Goal: Check status: Check status

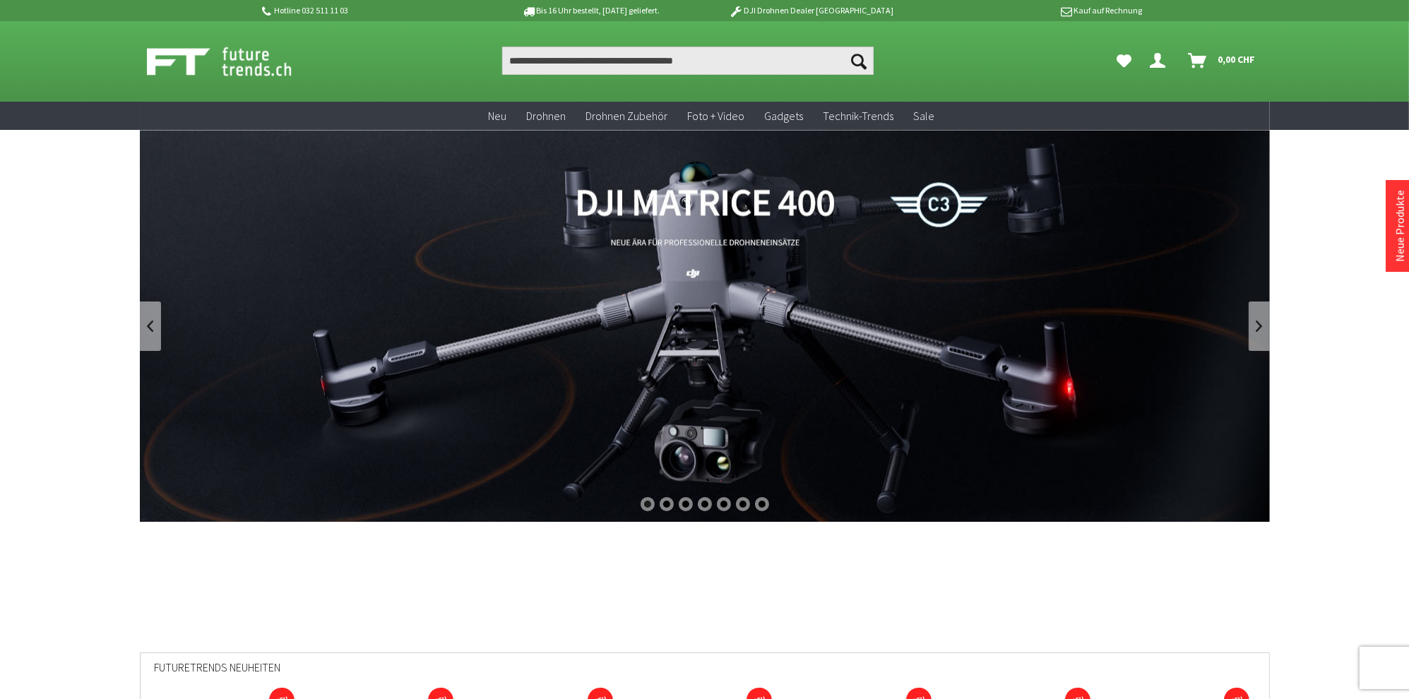
click at [1161, 59] on icon "Hi, Harald - Dein Konto" at bounding box center [1158, 54] width 16 height 11
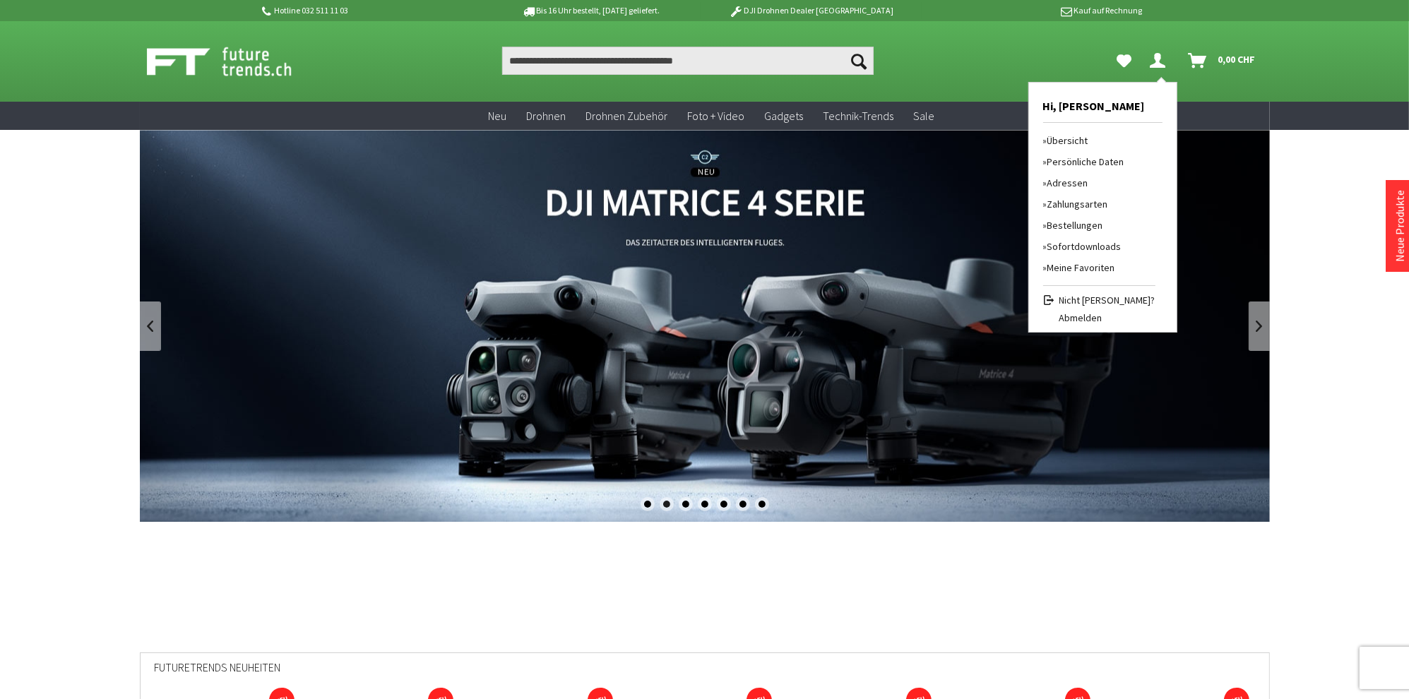
click at [1087, 222] on link "Bestellungen" at bounding box center [1099, 225] width 112 height 21
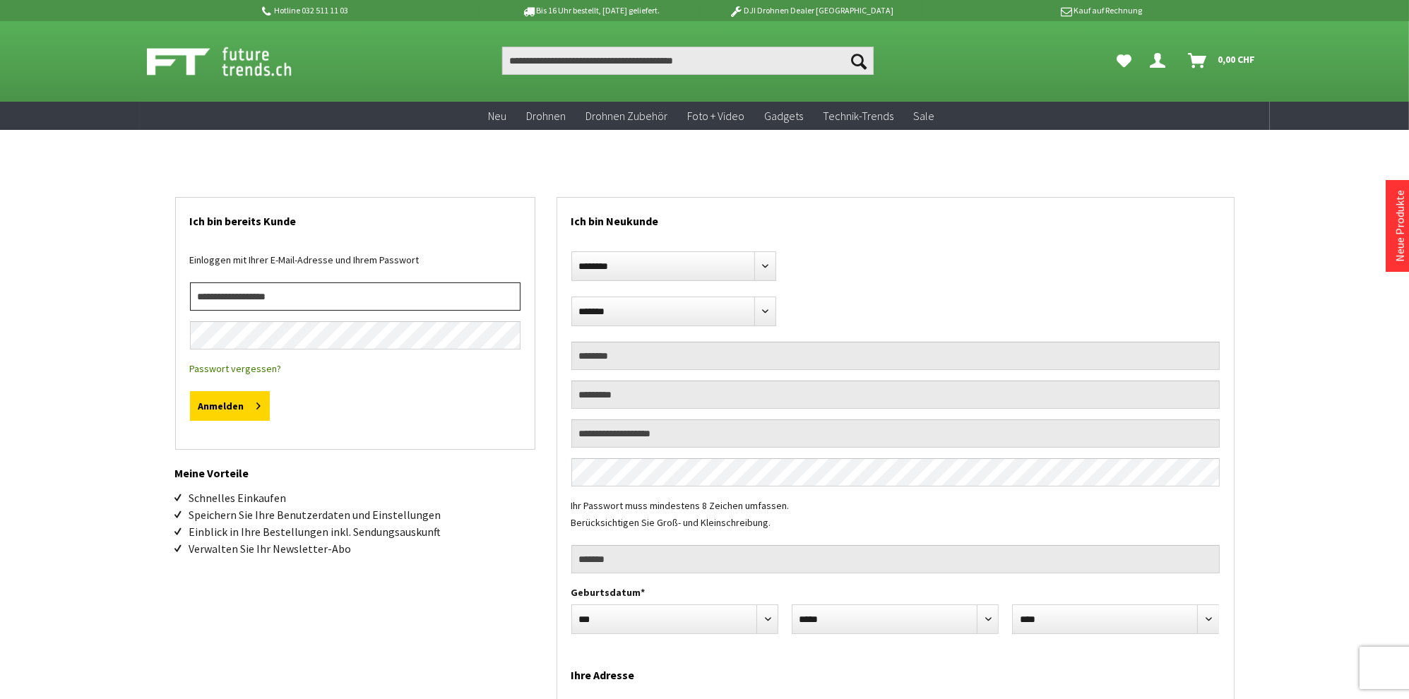
click at [260, 293] on input "email" at bounding box center [355, 296] width 331 height 28
type input "**********"
click at [224, 405] on button "Anmelden" at bounding box center [230, 406] width 80 height 30
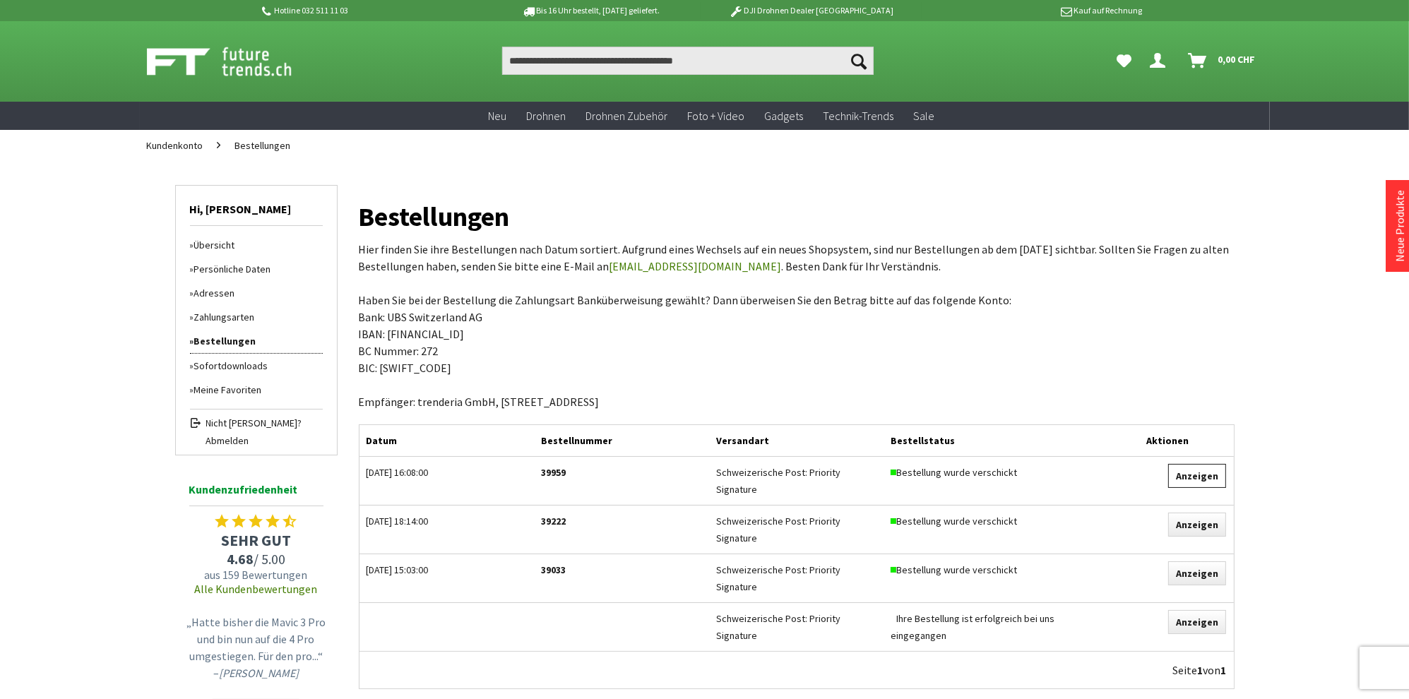
click at [1202, 476] on link "Anzeigen" at bounding box center [1197, 476] width 58 height 24
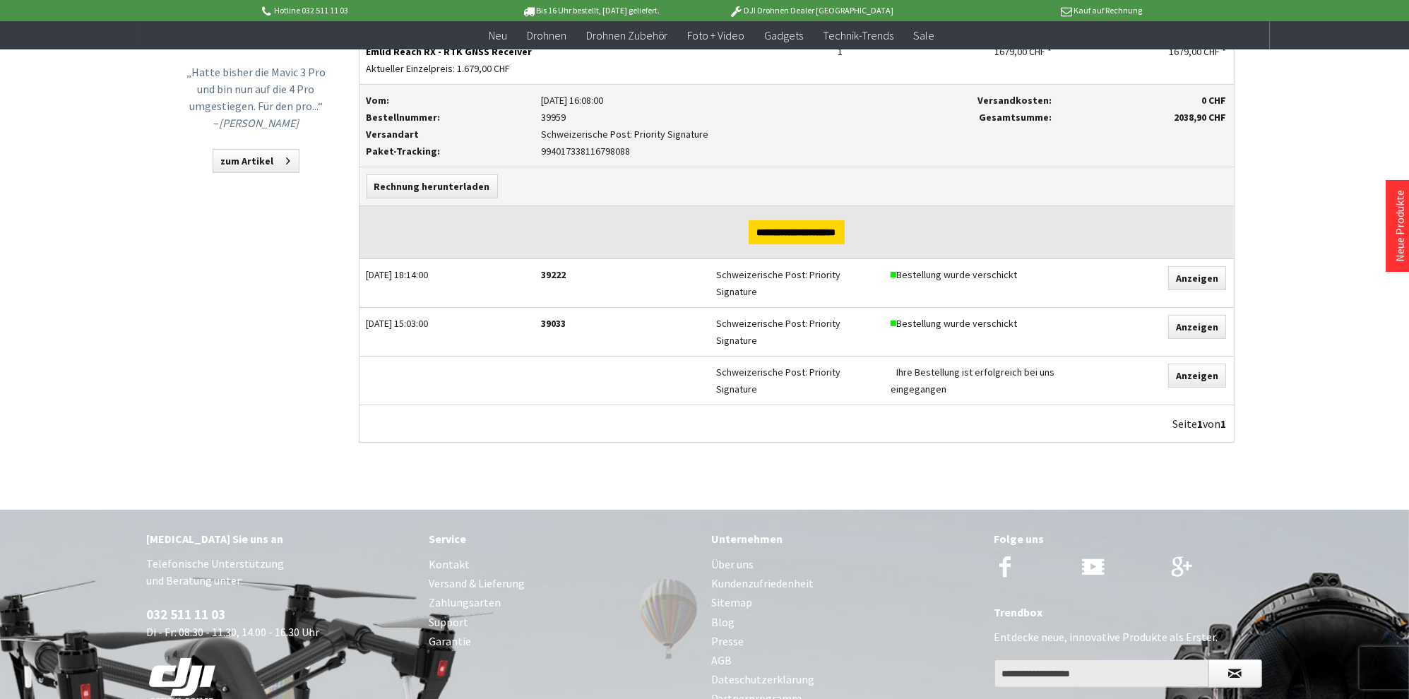
scroll to position [447, 0]
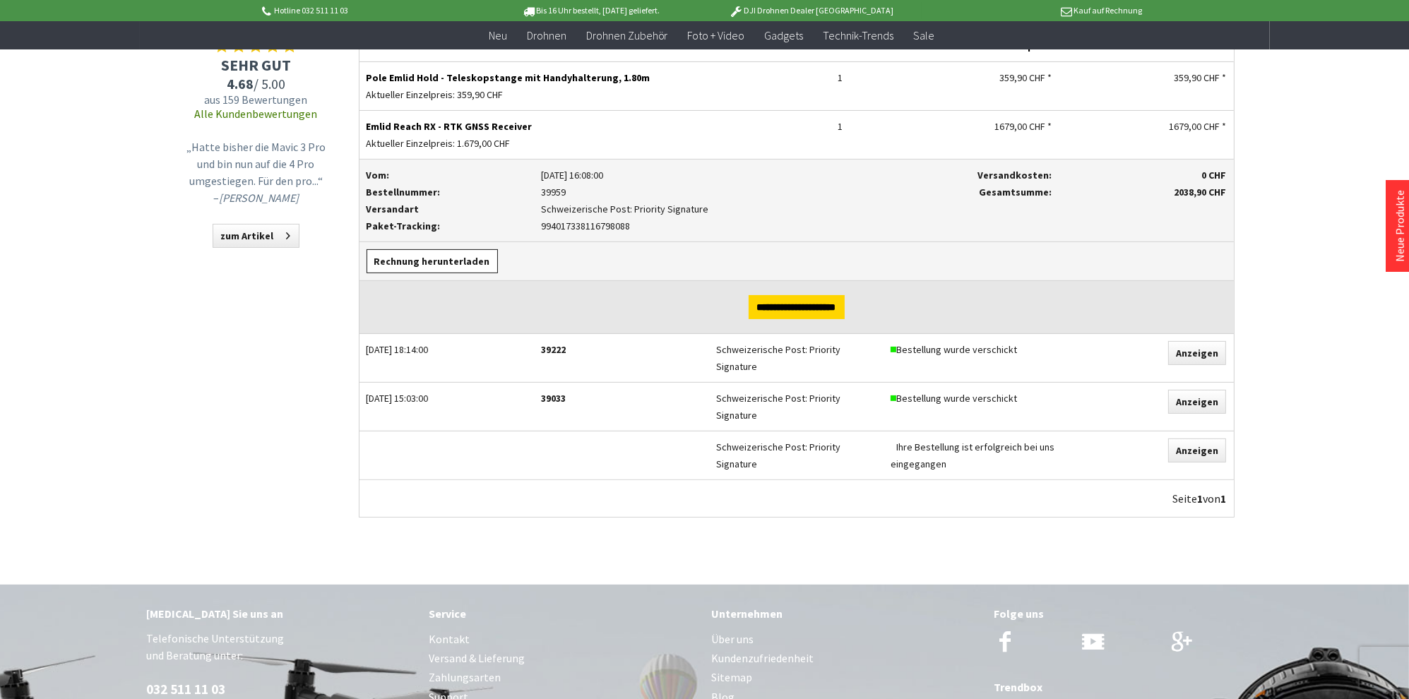
click at [432, 253] on link "Rechnung herunterladen" at bounding box center [432, 261] width 131 height 24
click at [609, 488] on div "Seite 1 von 1" at bounding box center [796, 498] width 874 height 37
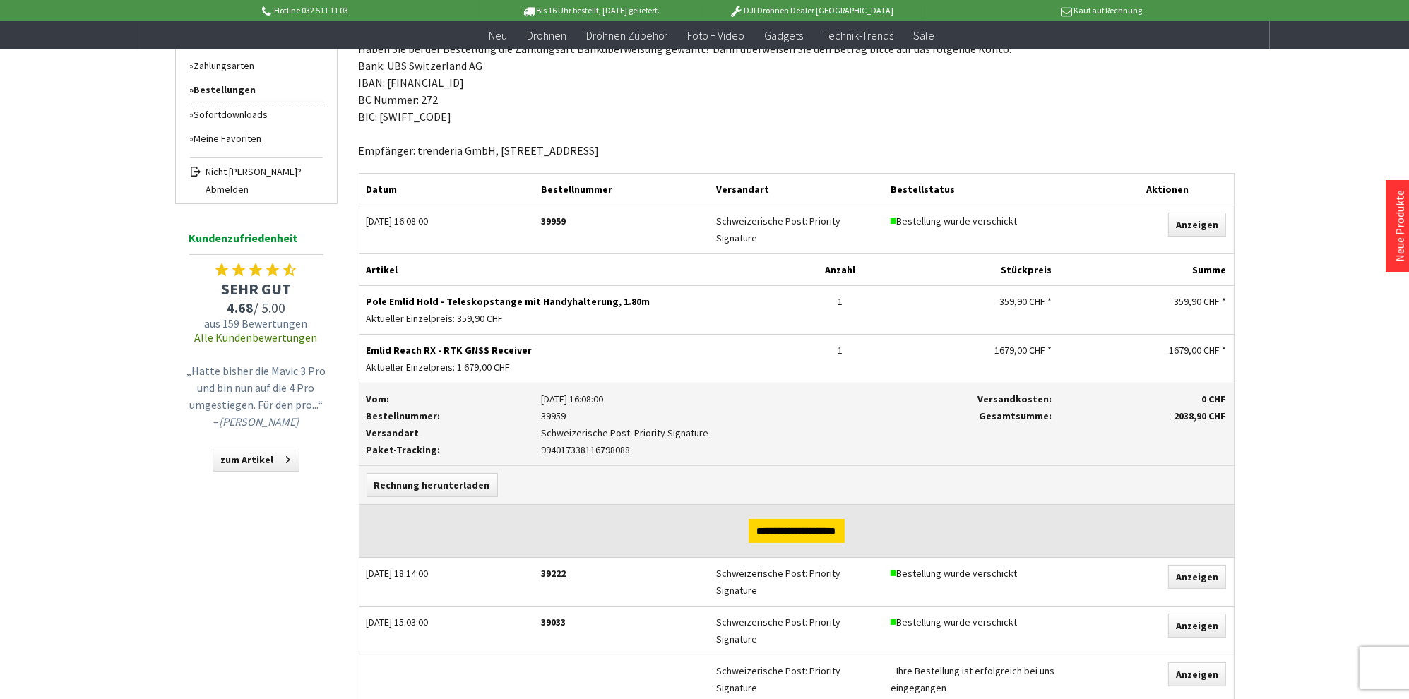
scroll to position [0, 0]
